Goal: Task Accomplishment & Management: Use online tool/utility

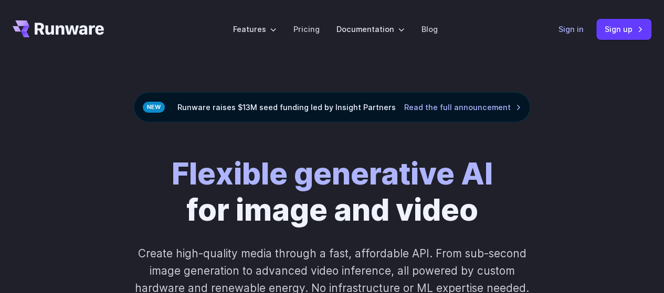
click at [579, 32] on link "Sign in" at bounding box center [570, 29] width 25 height 12
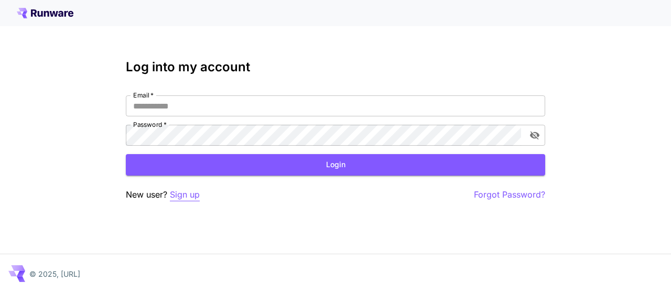
click at [179, 195] on p "Sign up" at bounding box center [185, 194] width 30 height 13
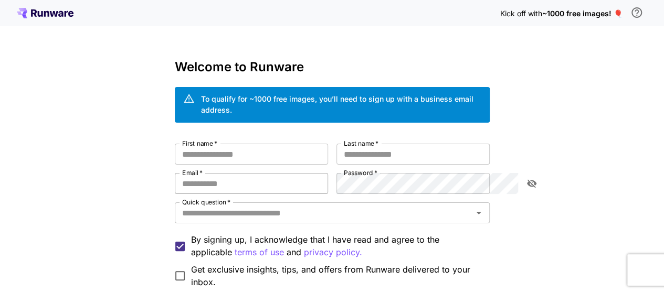
scroll to position [101, 0]
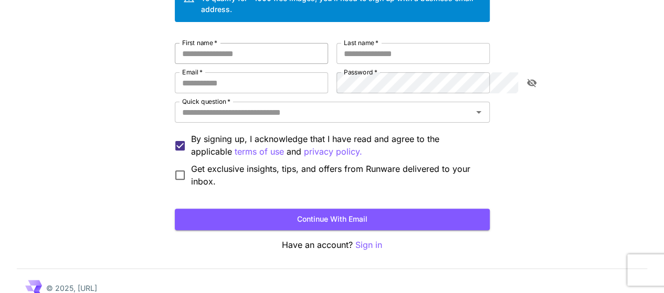
click at [205, 43] on input "First name   *" at bounding box center [251, 53] width 153 height 21
type input "**********"
click at [419, 43] on input "Last name   *" at bounding box center [412, 53] width 153 height 21
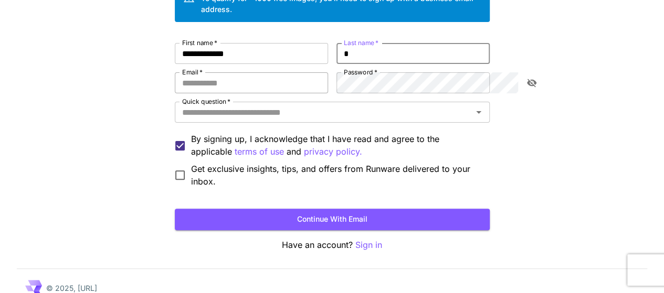
type input "*"
click at [234, 74] on input "Email   *" at bounding box center [251, 82] width 153 height 21
type input "**********"
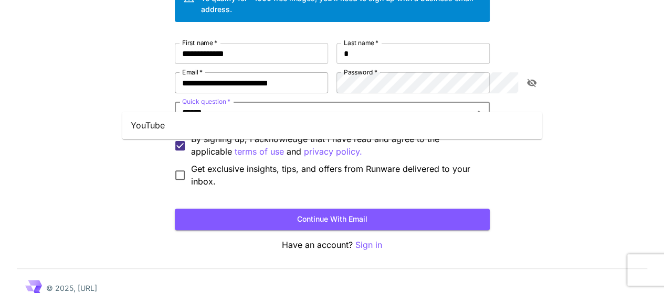
type input "*******"
click at [199, 132] on li "YouTube" at bounding box center [332, 125] width 420 height 19
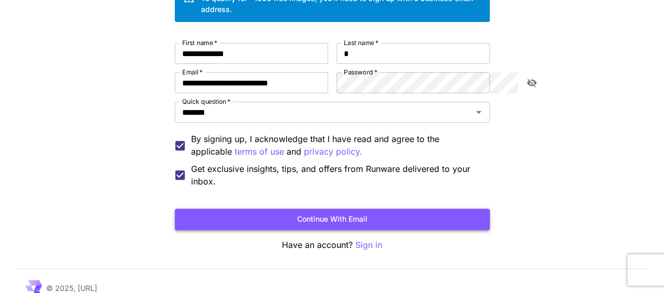
click at [249, 212] on button "Continue with email" at bounding box center [332, 220] width 315 height 22
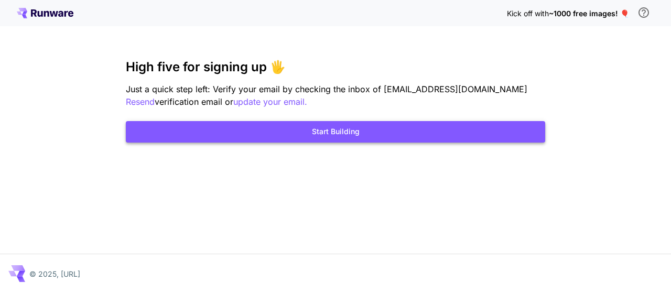
click at [350, 140] on button "Start Building" at bounding box center [336, 132] width 420 height 22
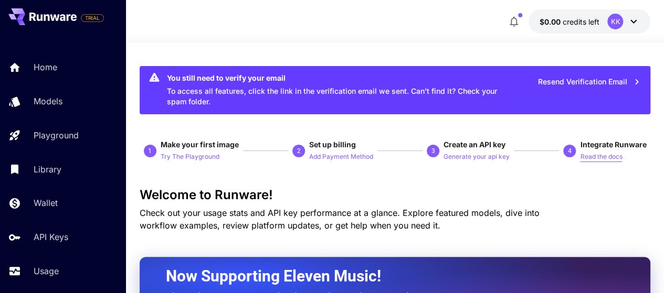
click at [597, 157] on p "Read the docs" at bounding box center [601, 157] width 42 height 10
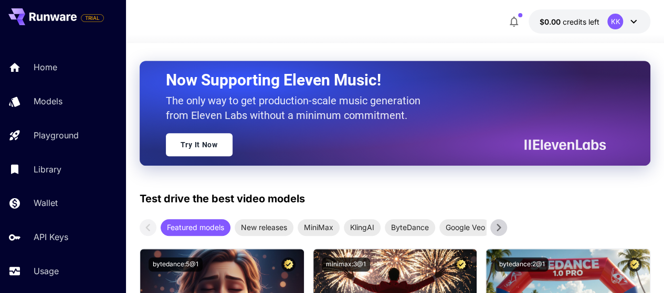
scroll to position [201, 0]
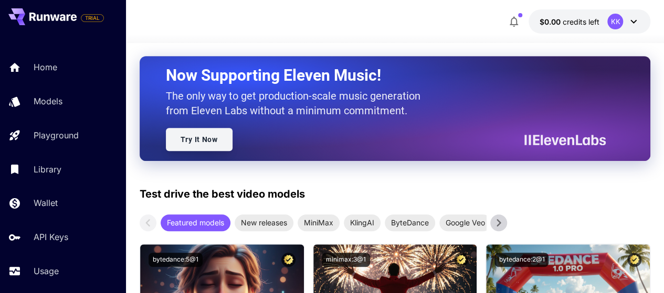
click at [204, 145] on link "Try It Now" at bounding box center [199, 139] width 67 height 23
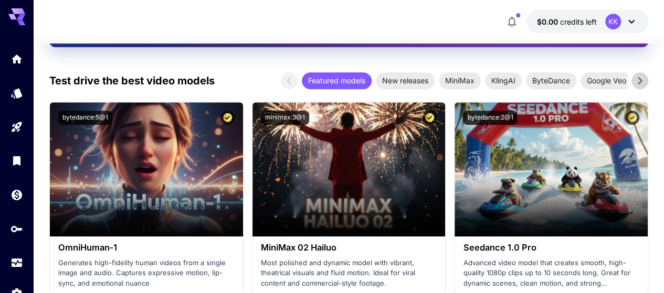
scroll to position [420, 0]
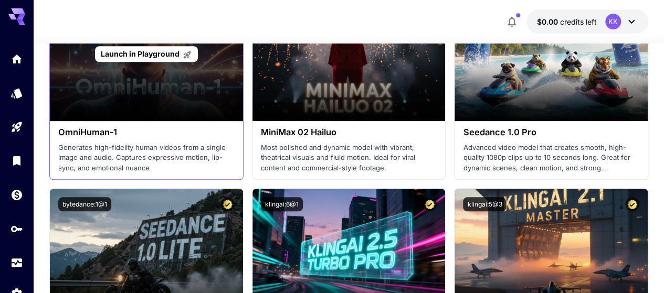
click at [143, 76] on div "Launch in Playground" at bounding box center [146, 54] width 193 height 134
click at [144, 55] on span "Launch in Playground" at bounding box center [140, 53] width 79 height 9
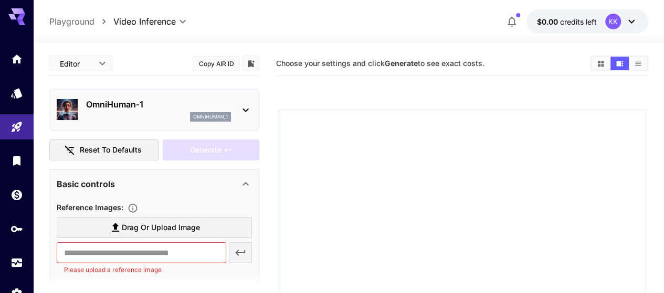
click at [100, 151] on button "Reset to defaults" at bounding box center [103, 151] width 109 height 22
click at [146, 185] on div "Basic controls" at bounding box center [148, 184] width 183 height 13
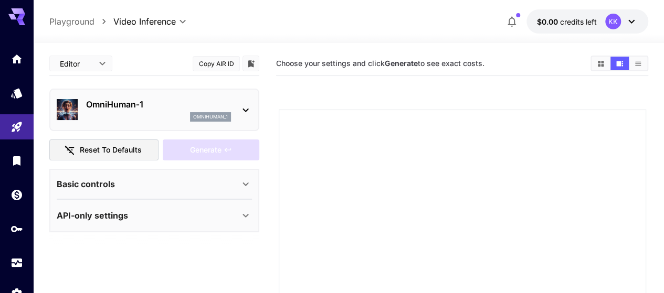
click at [138, 204] on div "API-only settings" at bounding box center [154, 215] width 195 height 25
click at [613, 20] on div "KK" at bounding box center [613, 22] width 16 height 16
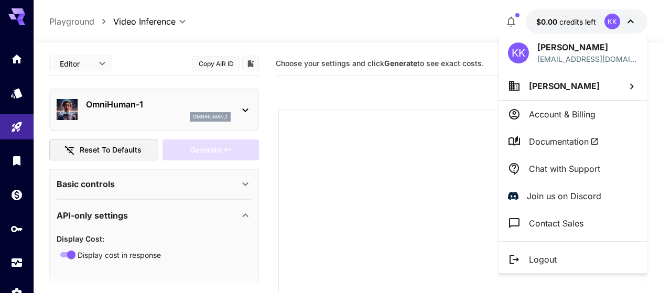
click at [561, 112] on p "Account & Billing" at bounding box center [562, 114] width 67 height 13
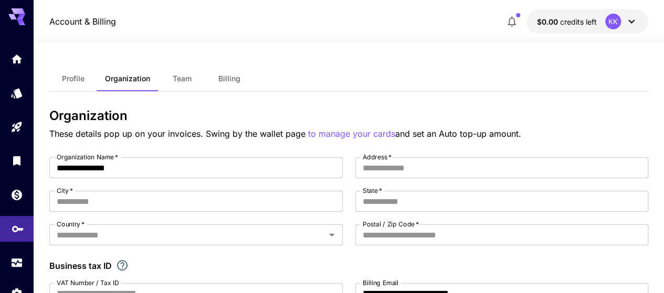
click at [5, 227] on link at bounding box center [17, 229] width 34 height 26
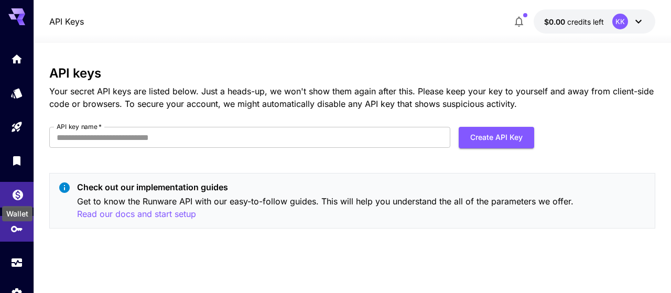
click at [15, 189] on icon "Wallet" at bounding box center [18, 192] width 13 height 13
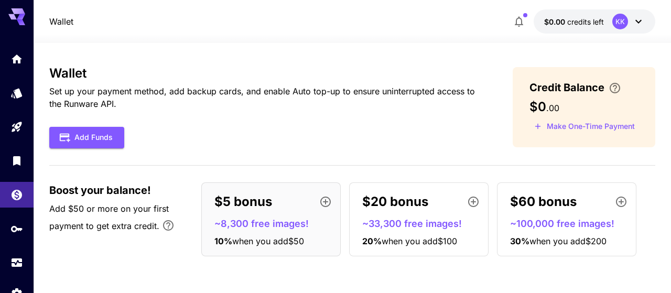
click at [275, 211] on div "$5 bonus" at bounding box center [276, 201] width 122 height 21
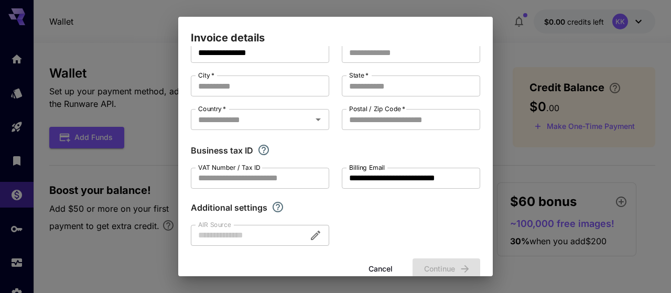
scroll to position [43, 0]
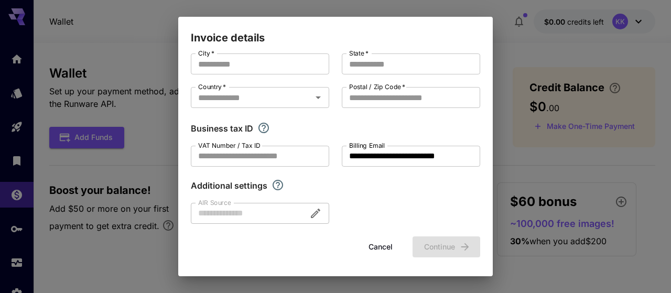
click at [364, 239] on button "Cancel" at bounding box center [380, 248] width 47 height 22
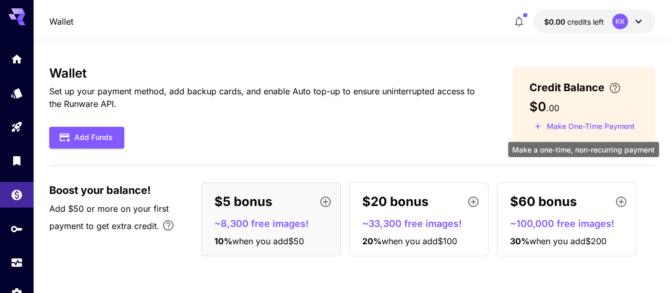
click at [547, 130] on button "Make One-Time Payment" at bounding box center [585, 127] width 110 height 16
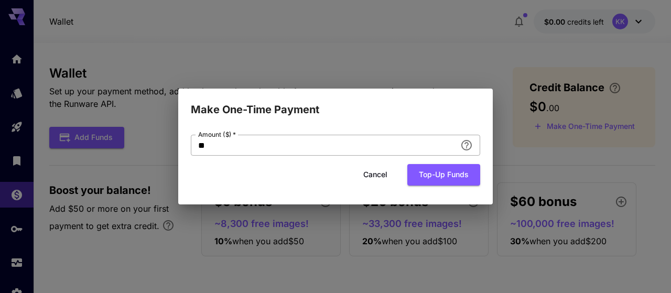
click at [439, 140] on input "**" at bounding box center [323, 145] width 265 height 21
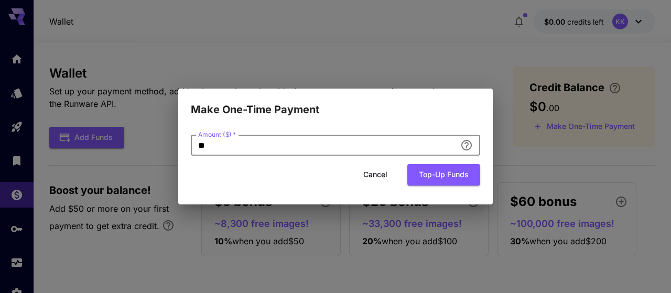
type input "*"
click at [440, 170] on button "Top-up funds" at bounding box center [444, 175] width 73 height 22
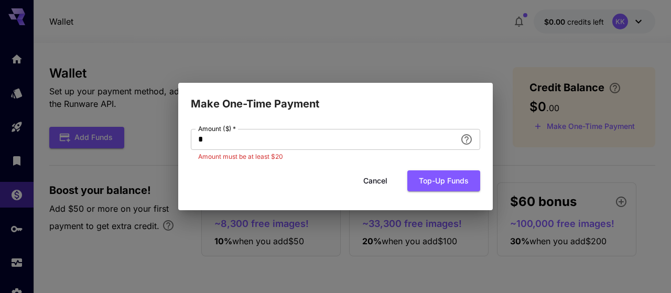
click at [372, 185] on button "Cancel" at bounding box center [375, 181] width 47 height 22
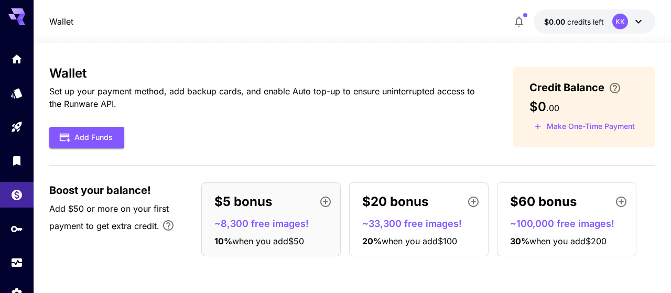
click at [328, 201] on icon "button" at bounding box center [325, 202] width 13 height 13
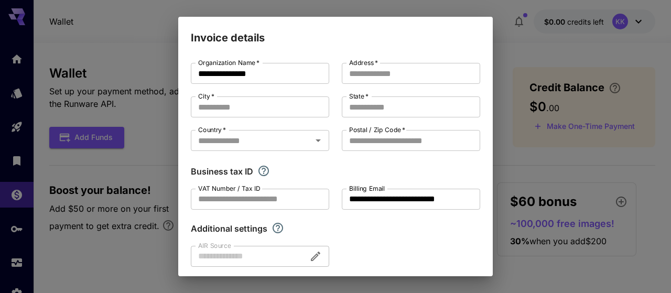
click at [542, 177] on div "**********" at bounding box center [335, 146] width 671 height 293
click at [154, 143] on div "**********" at bounding box center [335, 146] width 671 height 293
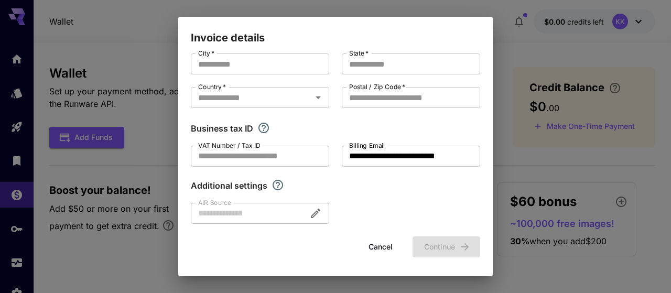
click at [367, 243] on button "Cancel" at bounding box center [380, 248] width 47 height 22
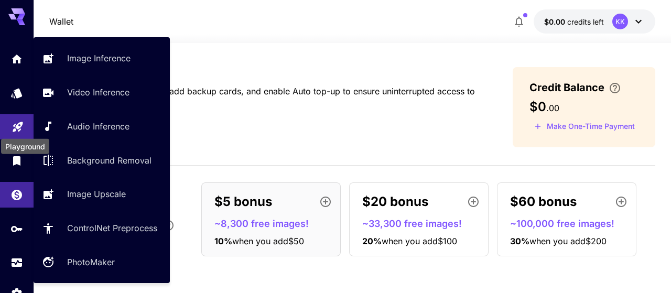
click at [17, 130] on icon "Playground" at bounding box center [18, 123] width 13 height 13
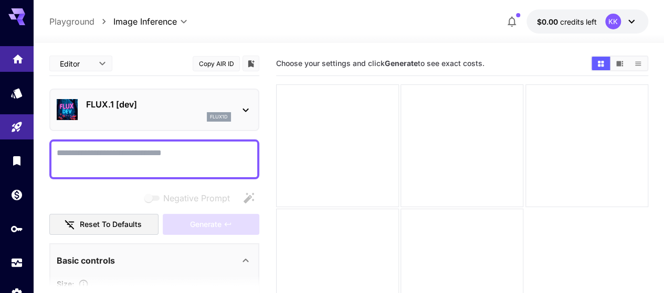
click at [8, 49] on link at bounding box center [17, 59] width 34 height 26
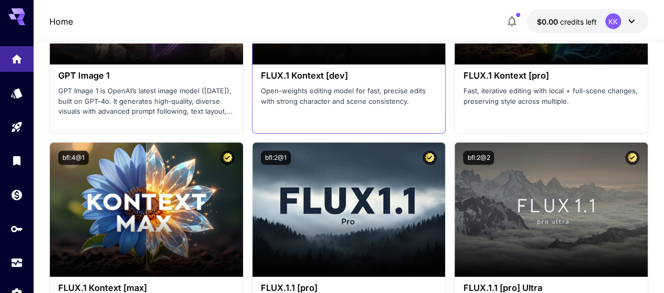
scroll to position [3036, 0]
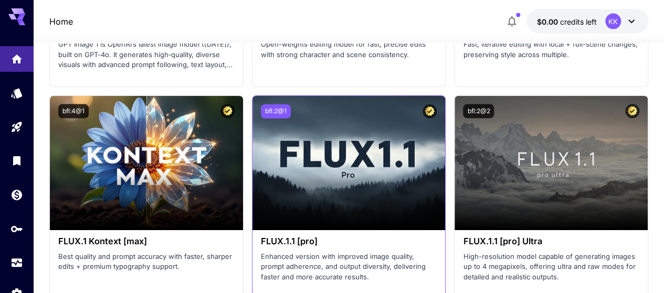
click at [279, 110] on button "bfl:2@1" at bounding box center [276, 111] width 30 height 14
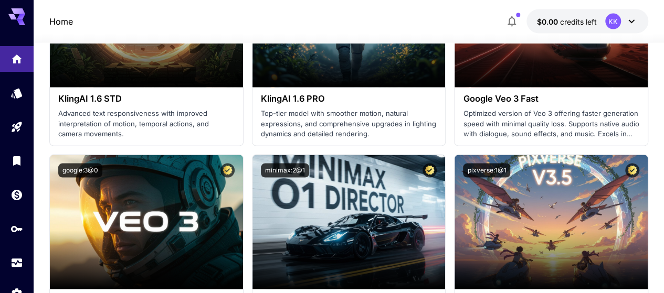
scroll to position [932, 0]
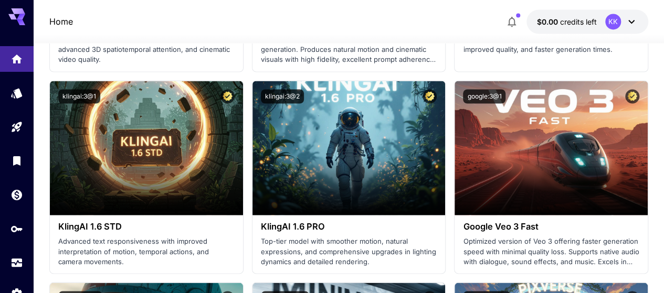
click at [515, 22] on icon "button" at bounding box center [511, 21] width 13 height 13
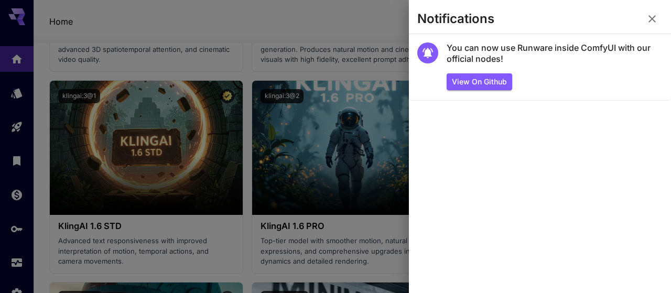
click at [656, 19] on icon "button" at bounding box center [652, 19] width 13 height 13
